Goal: Ask a question

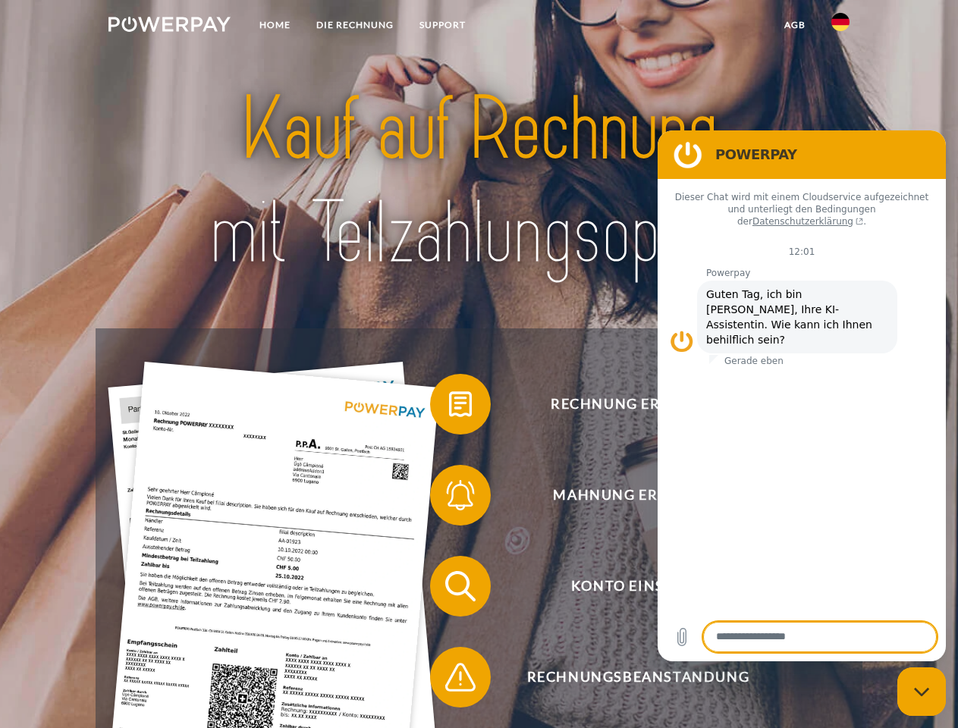
click at [169, 27] on img at bounding box center [169, 24] width 122 height 15
click at [840, 27] on img at bounding box center [840, 22] width 18 height 18
click at [794, 25] on link "agb" at bounding box center [794, 24] width 47 height 27
click at [449, 407] on span at bounding box center [438, 404] width 76 height 76
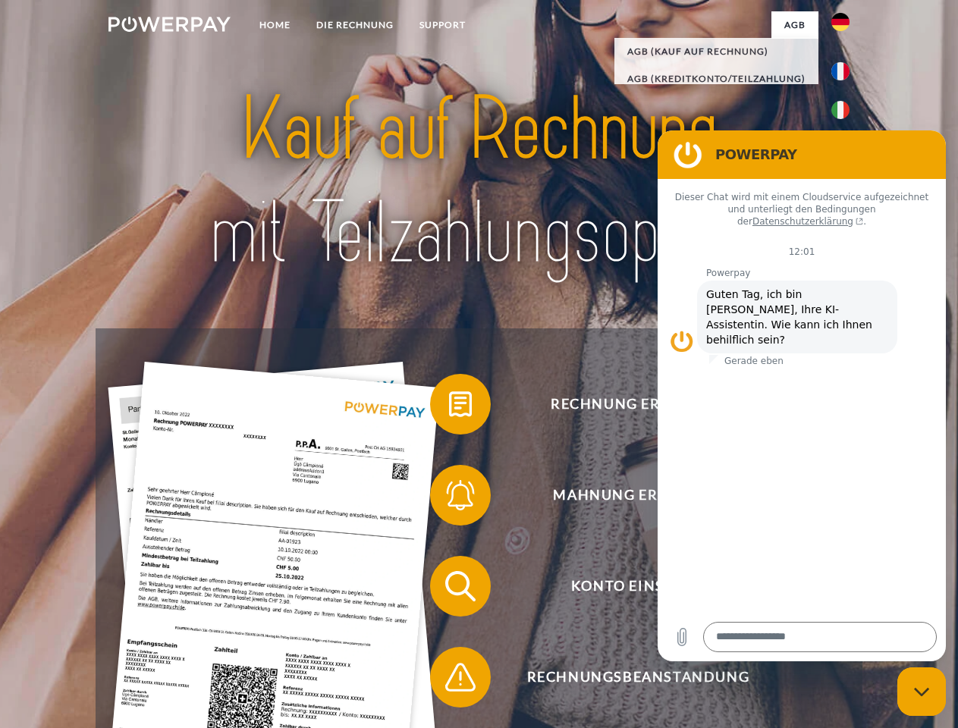
click at [449, 498] on span at bounding box center [438, 495] width 76 height 76
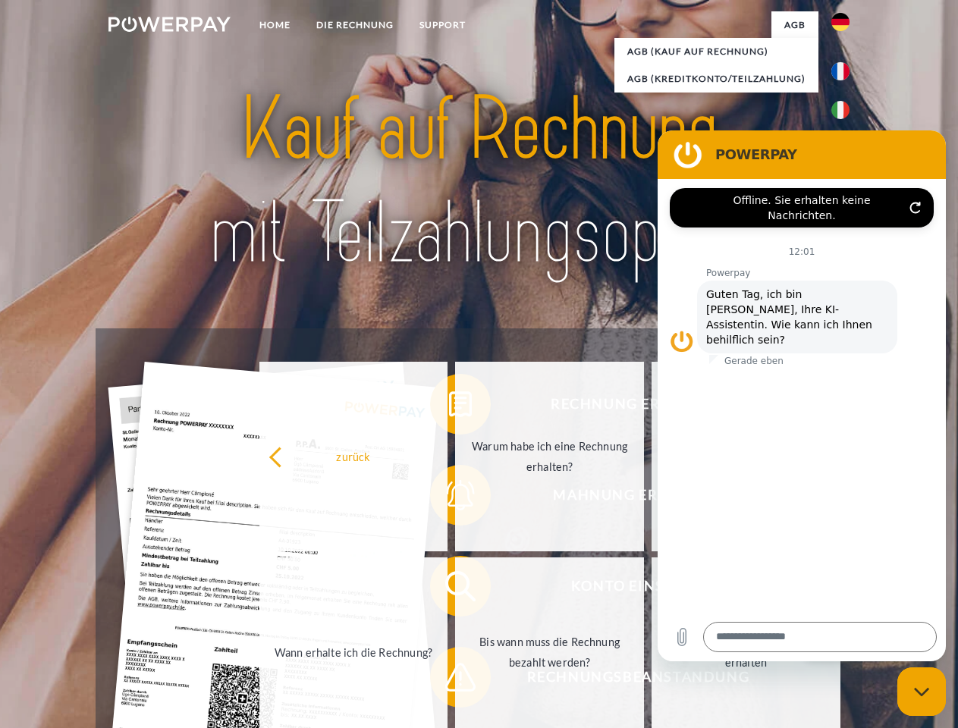
click at [455, 589] on link "Bis wann muss die Rechnung bezahlt werden?" at bounding box center [549, 652] width 189 height 190
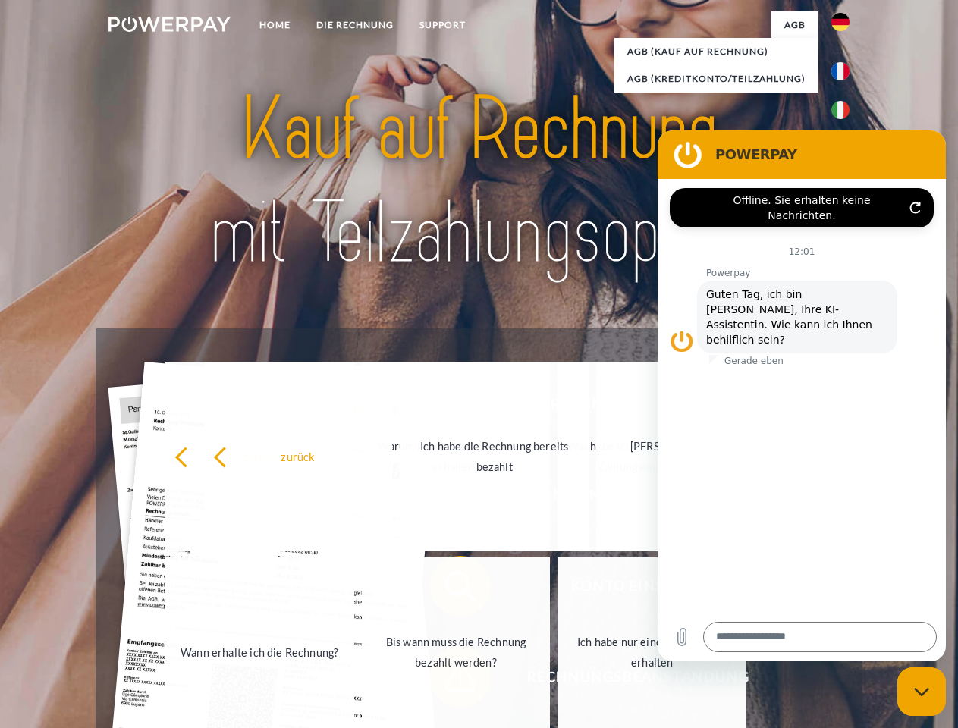
click at [557, 680] on link "Ich habe nur eine Teillieferung erhalten" at bounding box center [651, 652] width 189 height 190
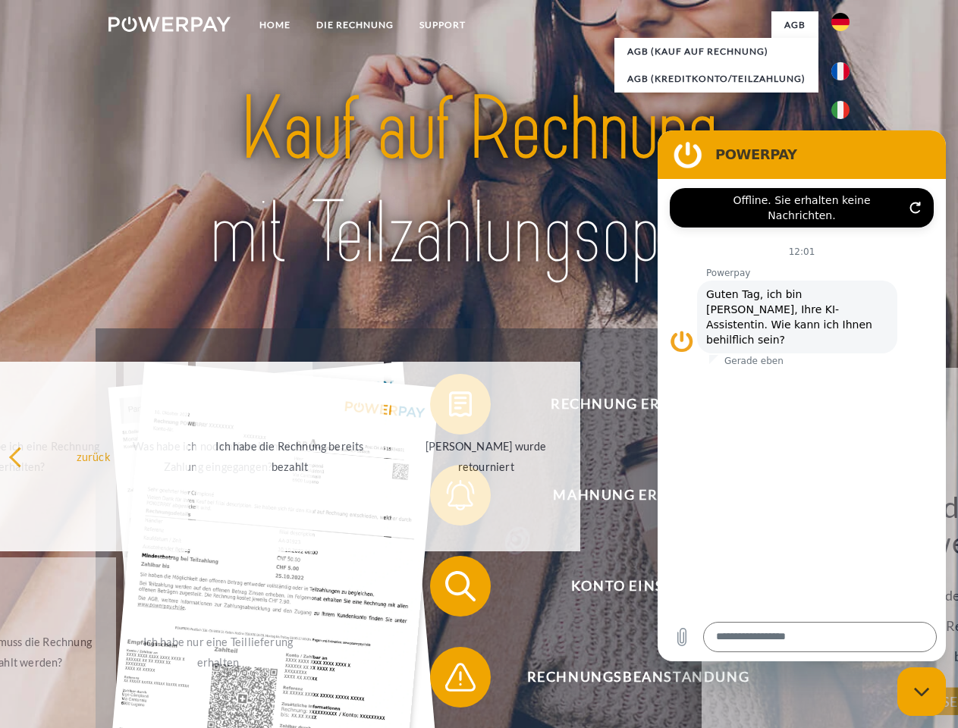
click at [921, 692] on icon "Messaging-Fenster schließen" at bounding box center [922, 692] width 16 height 10
type textarea "*"
